Goal: Task Accomplishment & Management: Manage account settings

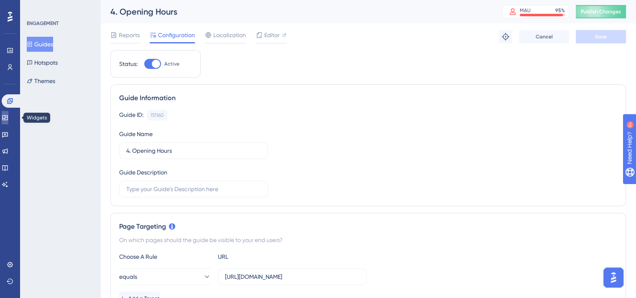
click at [8, 119] on icon at bounding box center [5, 118] width 7 height 7
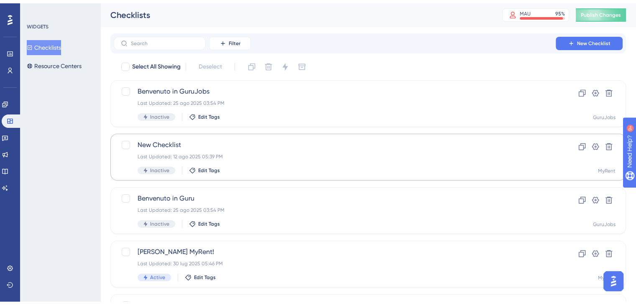
scroll to position [59, 0]
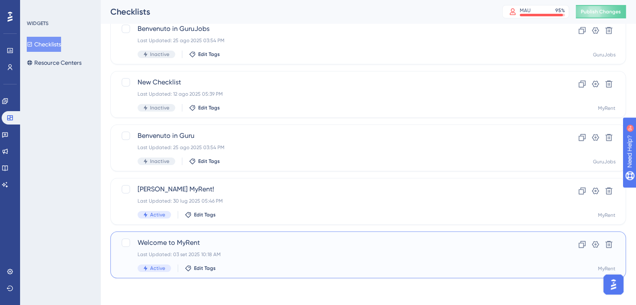
click at [237, 244] on span "Welcome to MyRent" at bounding box center [335, 243] width 394 height 10
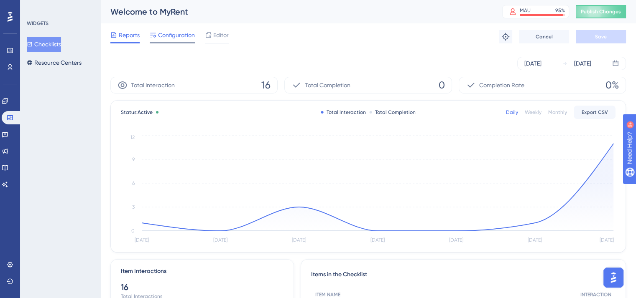
click at [174, 34] on span "Configuration" at bounding box center [176, 35] width 37 height 10
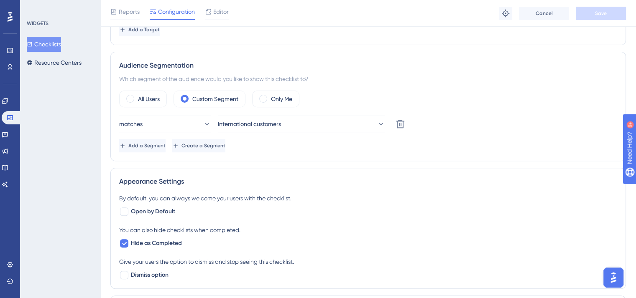
scroll to position [251, 0]
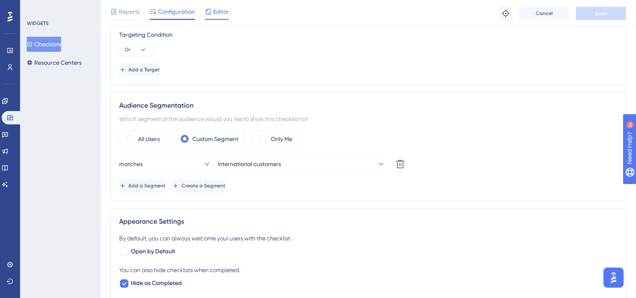
click at [216, 14] on span "Editor" at bounding box center [220, 12] width 15 height 10
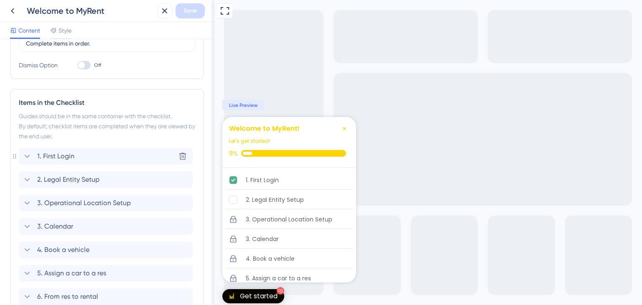
scroll to position [114, 0]
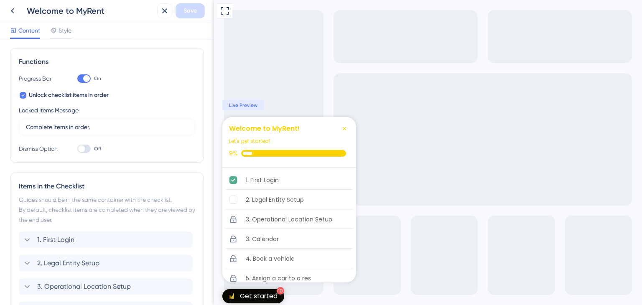
click at [84, 150] on div at bounding box center [81, 148] width 7 height 7
click at [77, 149] on input "Off" at bounding box center [77, 149] width 0 height 0
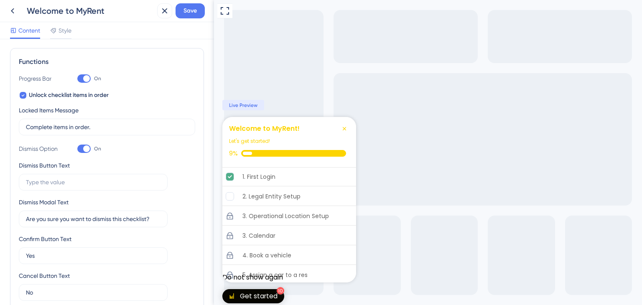
click at [82, 150] on div at bounding box center [83, 149] width 13 height 8
click at [77, 149] on input "On" at bounding box center [77, 149] width 0 height 0
checkbox input "false"
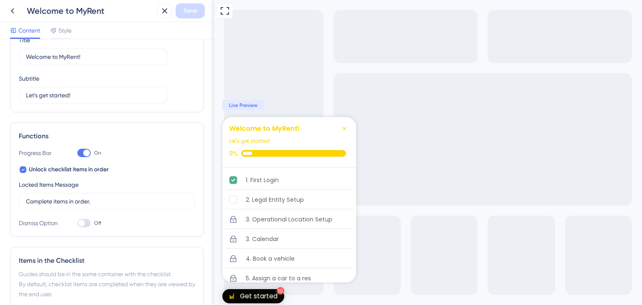
scroll to position [84, 0]
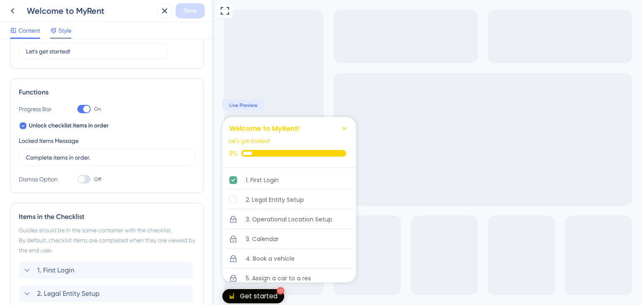
click at [55, 33] on icon at bounding box center [53, 30] width 7 height 7
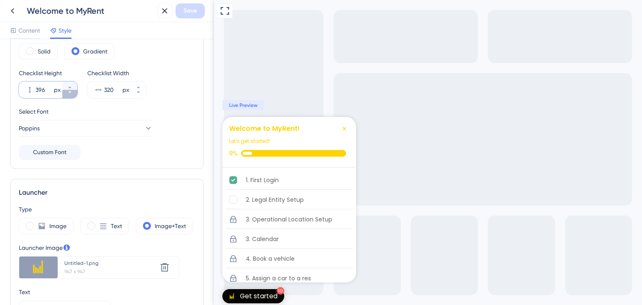
click at [68, 94] on icon at bounding box center [69, 92] width 5 height 5
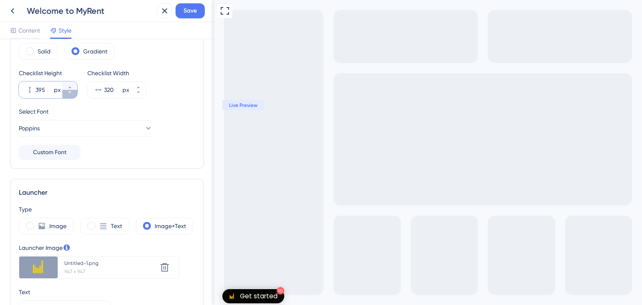
click at [68, 94] on icon at bounding box center [69, 92] width 5 height 5
click at [68, 84] on button "394 px" at bounding box center [69, 86] width 15 height 8
click at [68, 84] on button "395 px" at bounding box center [69, 86] width 15 height 8
type input "396"
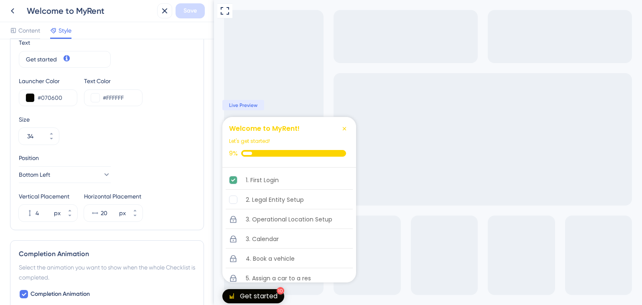
scroll to position [334, 0]
click at [70, 217] on button "4 px" at bounding box center [69, 216] width 15 height 8
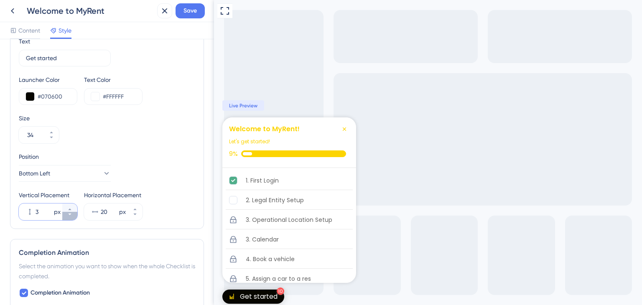
click at [70, 217] on button "3 px" at bounding box center [69, 216] width 15 height 8
click at [70, 217] on button "2 px" at bounding box center [69, 216] width 15 height 8
type input "1"
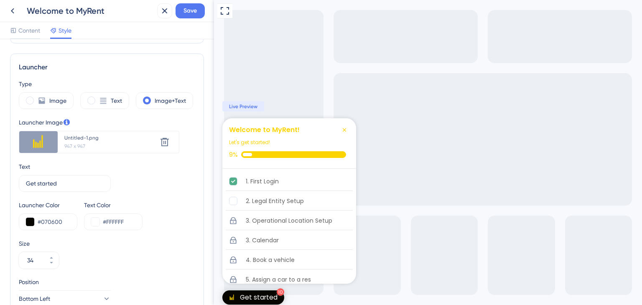
scroll to position [209, 0]
click at [33, 29] on span "Content" at bounding box center [29, 30] width 22 height 10
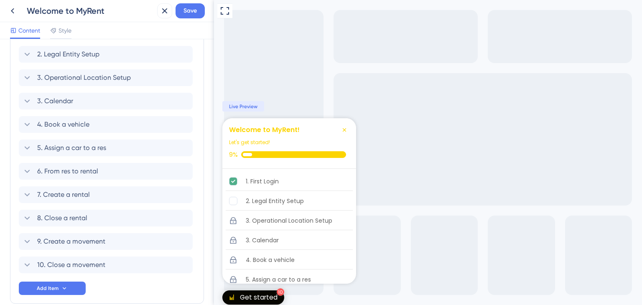
scroll to position [364, 0]
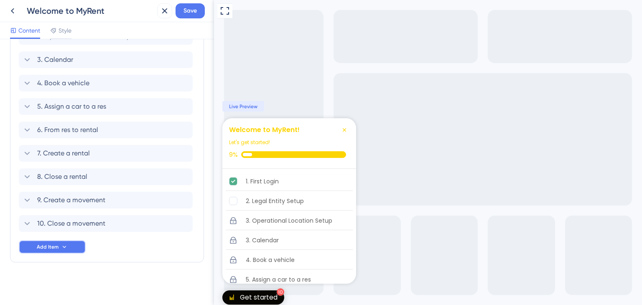
click at [55, 242] on button "Add Item" at bounding box center [52, 246] width 67 height 13
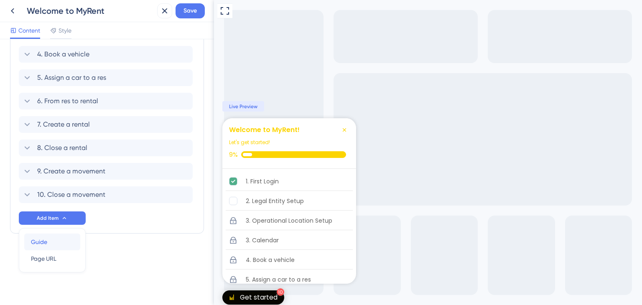
click at [58, 244] on div "Guide Guide" at bounding box center [52, 242] width 43 height 17
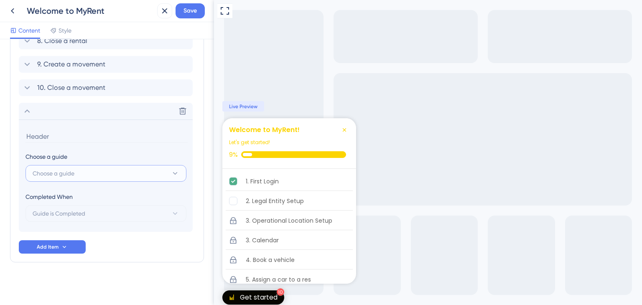
click at [117, 178] on button "Choose a guide" at bounding box center [105, 173] width 161 height 17
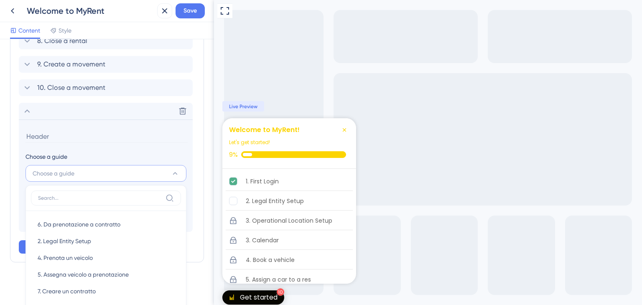
scroll to position [595, 0]
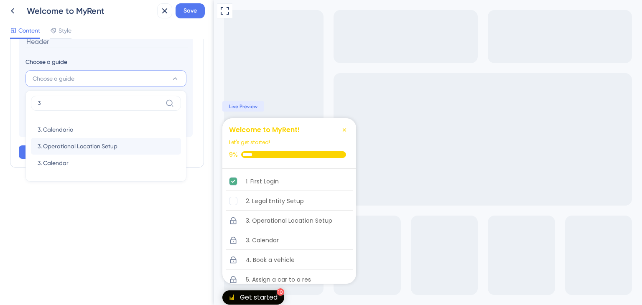
type input "3"
click at [101, 148] on span "3. Operational Location Setup" at bounding box center [78, 146] width 80 height 10
type input "3. Operational Location Setup"
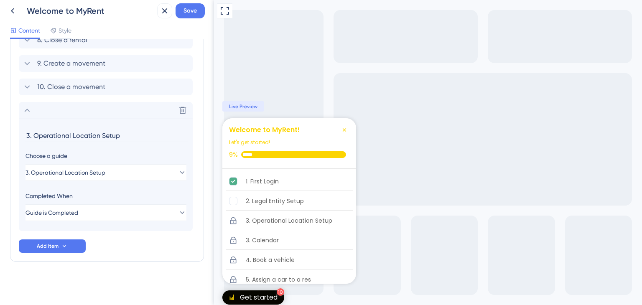
scroll to position [500, 0]
click at [96, 211] on button "Guide is Completed" at bounding box center [105, 213] width 161 height 17
drag, startPoint x: 131, startPoint y: 115, endPoint x: 135, endPoint y: 111, distance: 6.2
click at [135, 111] on div "Delete" at bounding box center [106, 111] width 174 height 17
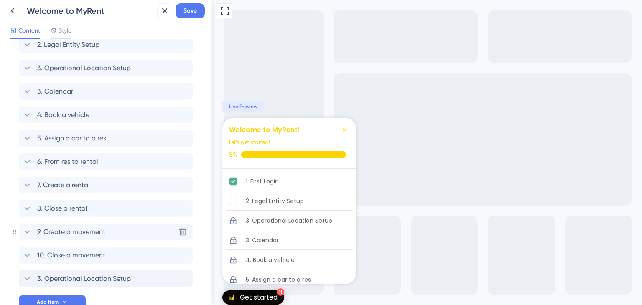
scroll to position [341, 0]
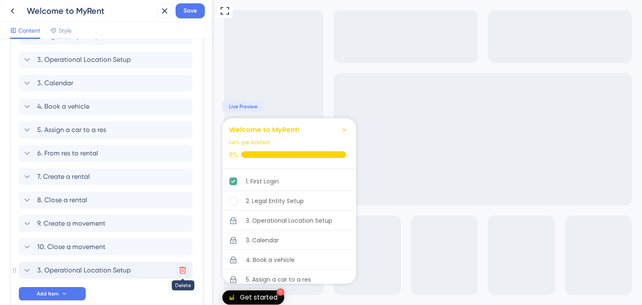
click at [182, 272] on icon at bounding box center [182, 270] width 8 height 8
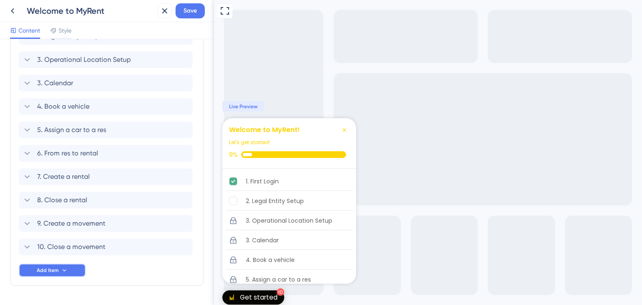
click at [57, 273] on span "Add Item" at bounding box center [48, 270] width 22 height 7
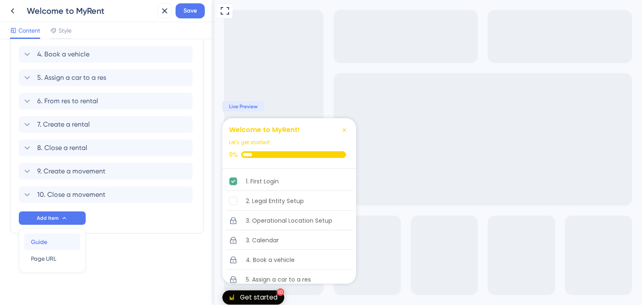
click at [48, 243] on div "Guide Guide" at bounding box center [52, 242] width 43 height 17
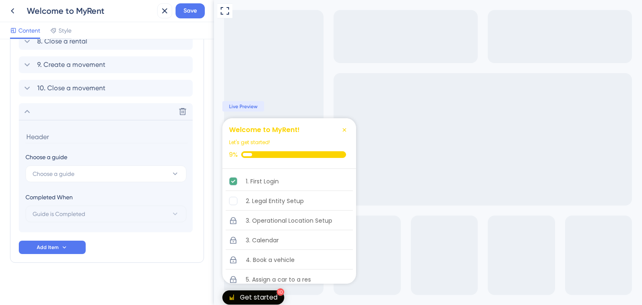
scroll to position [500, 0]
type input "4"
click at [96, 170] on button "Choose a guide" at bounding box center [105, 173] width 161 height 17
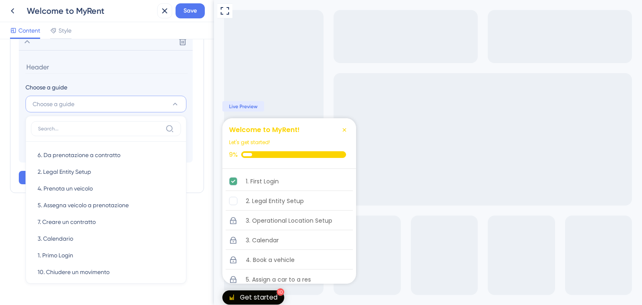
scroll to position [555, 0]
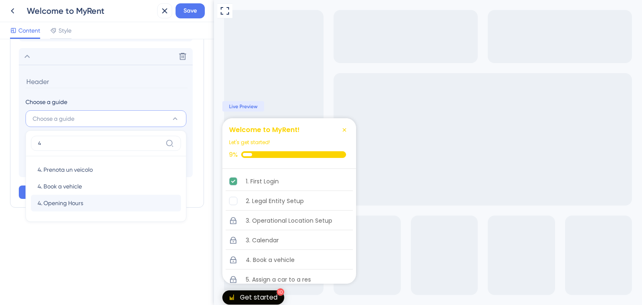
type input "4"
click at [84, 199] on div "4. Opening Hours 4. Opening Hours" at bounding box center [106, 203] width 137 height 17
type input "4. Opening Hours"
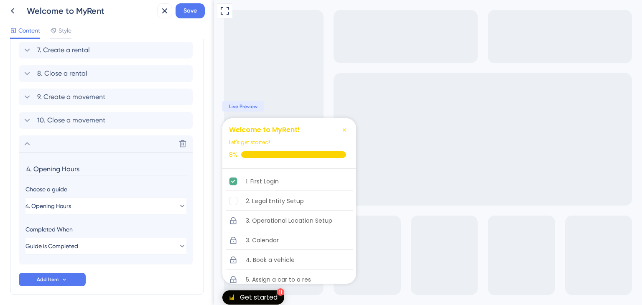
scroll to position [459, 0]
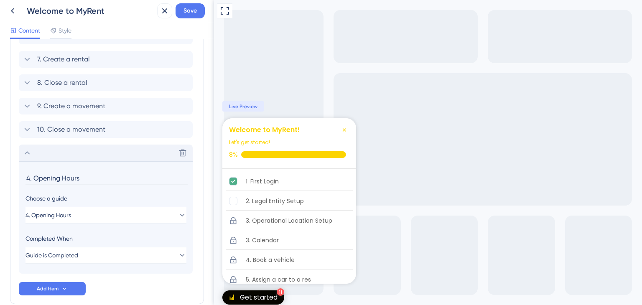
click at [37, 155] on div "Delete" at bounding box center [106, 153] width 174 height 17
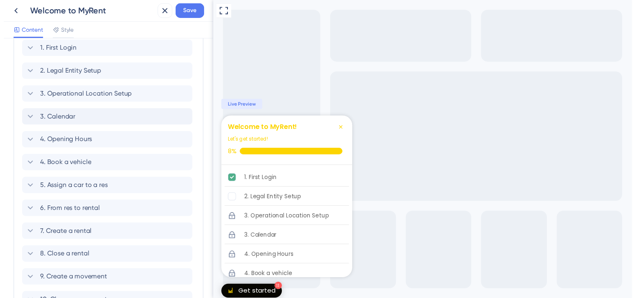
scroll to position [304, 0]
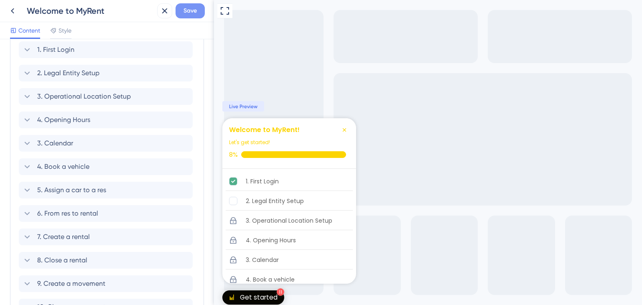
click at [196, 10] on span "Save" at bounding box center [190, 11] width 13 height 10
click at [11, 10] on icon at bounding box center [12, 10] width 3 height 5
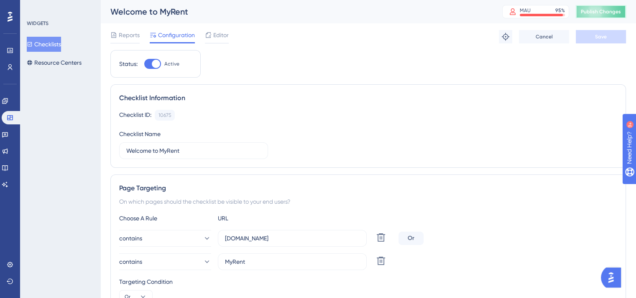
click at [599, 13] on span "Publish Changes" at bounding box center [601, 11] width 40 height 7
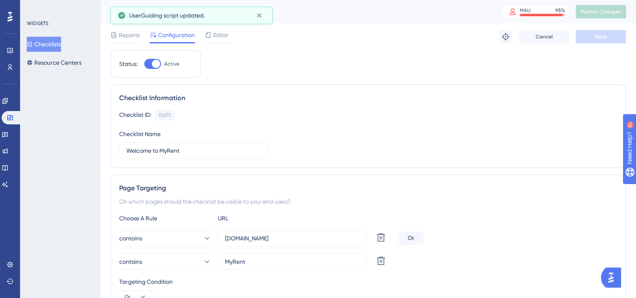
click at [56, 40] on button "Checklists" at bounding box center [44, 44] width 34 height 15
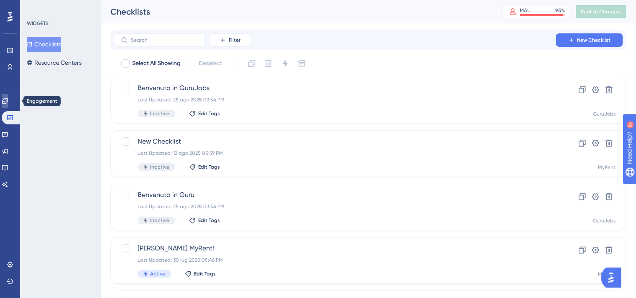
click at [7, 98] on icon at bounding box center [5, 101] width 7 height 7
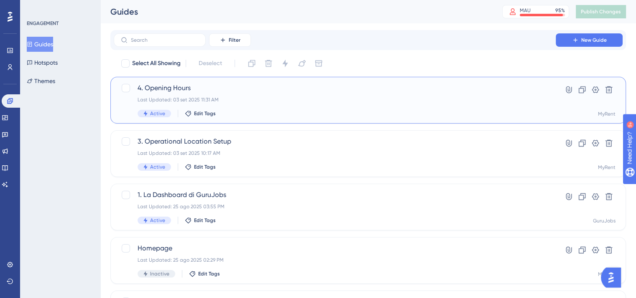
click at [246, 91] on span "4. Opening Hours" at bounding box center [335, 88] width 394 height 10
